Goal: Check status: Check status

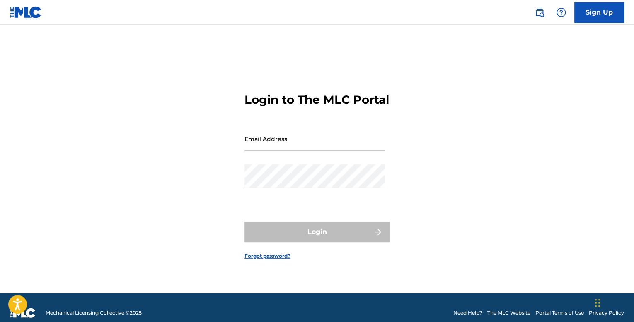
click at [316, 196] on div "Password" at bounding box center [315, 182] width 140 height 37
type input "[EMAIL_ADDRESS][DOMAIN_NAME]"
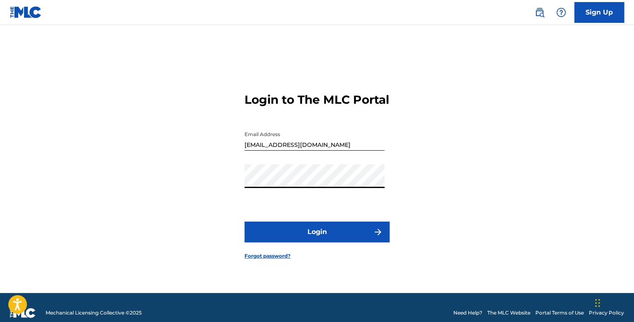
click at [323, 242] on button "Login" at bounding box center [317, 231] width 145 height 21
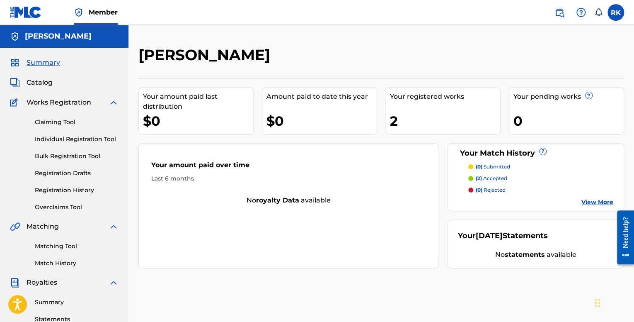
click at [494, 177] on p "(2) accepted" at bounding box center [492, 178] width 32 height 7
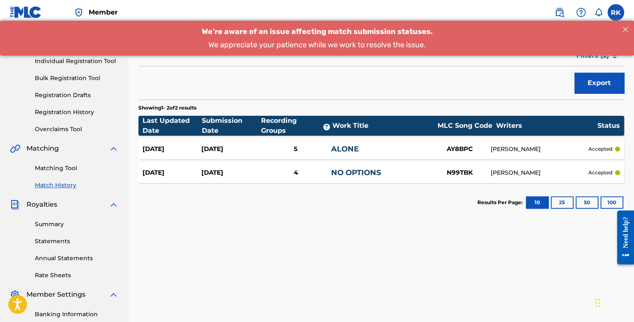
scroll to position [83, 0]
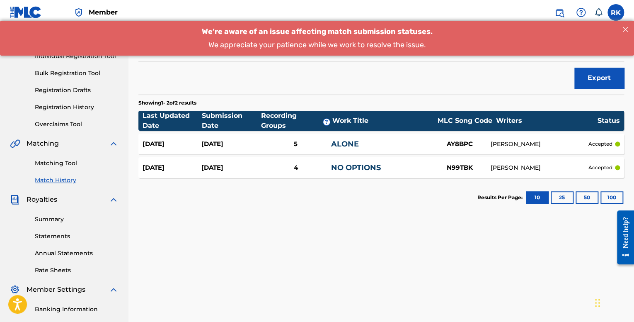
click at [298, 139] on div "5" at bounding box center [295, 144] width 70 height 10
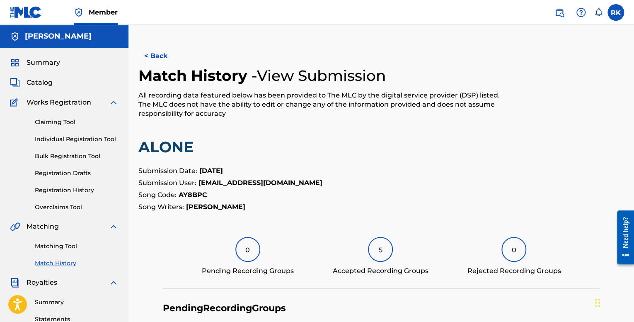
click at [163, 53] on button "< Back" at bounding box center [163, 56] width 50 height 21
